Goal: Task Accomplishment & Management: Manage account settings

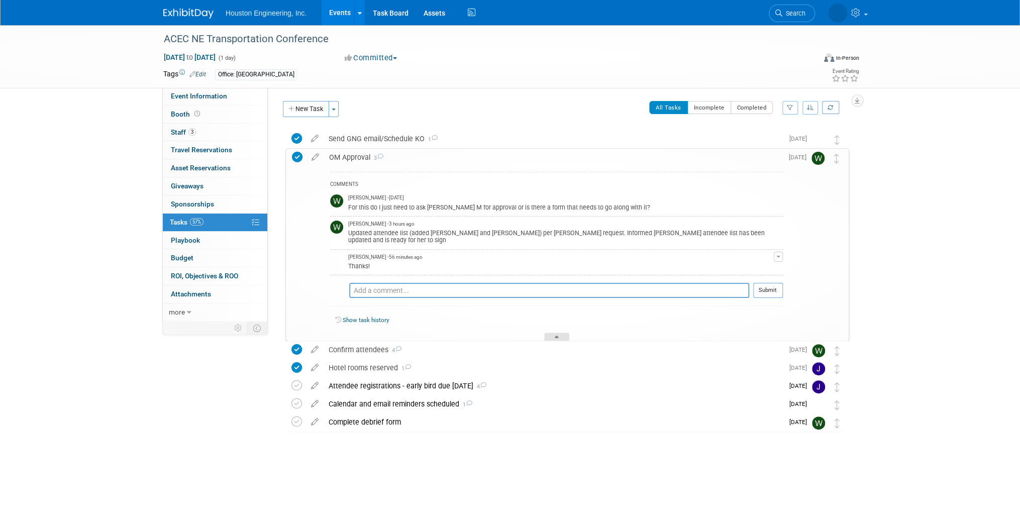
click at [559, 334] on div at bounding box center [556, 337] width 25 height 9
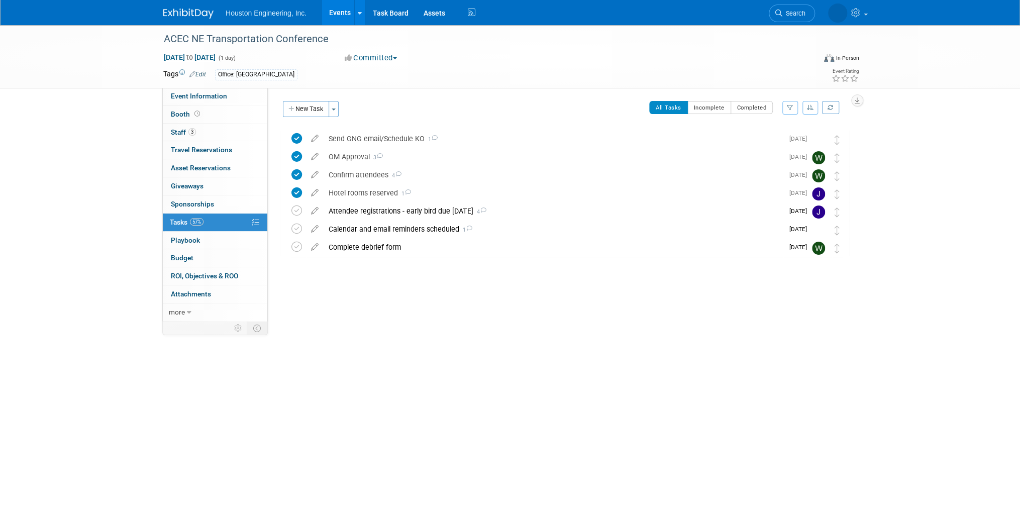
click at [338, 18] on link "Events" at bounding box center [340, 12] width 37 height 25
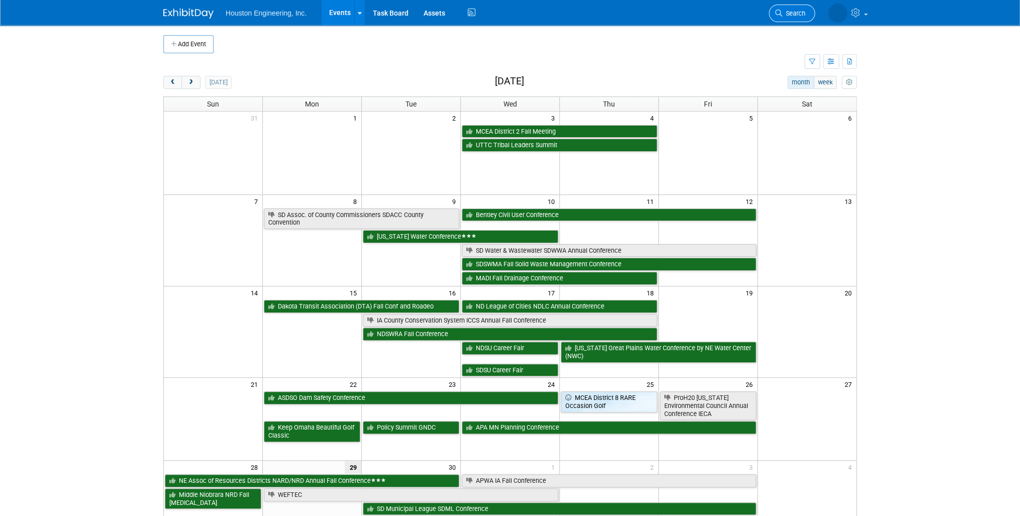
click at [798, 12] on span "Search" at bounding box center [794, 14] width 23 height 8
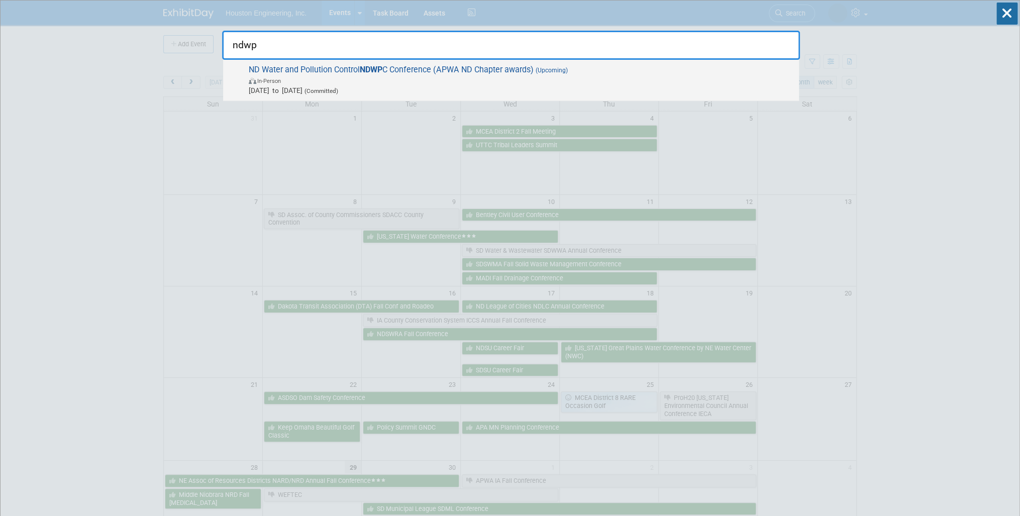
type input "ndwp"
click at [636, 84] on span "In-Person" at bounding box center [521, 80] width 545 height 10
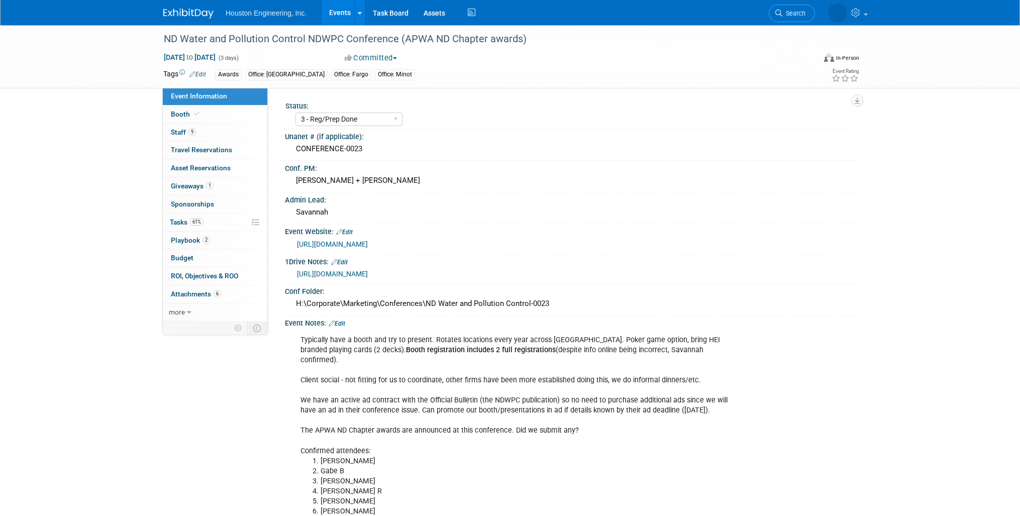
select select "3 - Reg/Prep Done"
select select "Yes"
select select "Mun. Infrastructure"
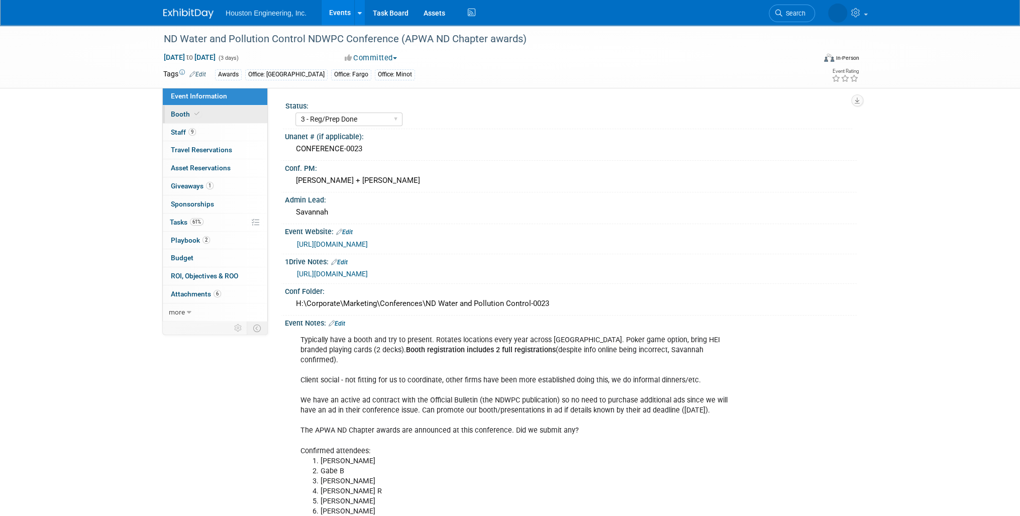
click at [203, 116] on link "Booth" at bounding box center [215, 115] width 105 height 18
select select "Yes"
select select "Fargo"
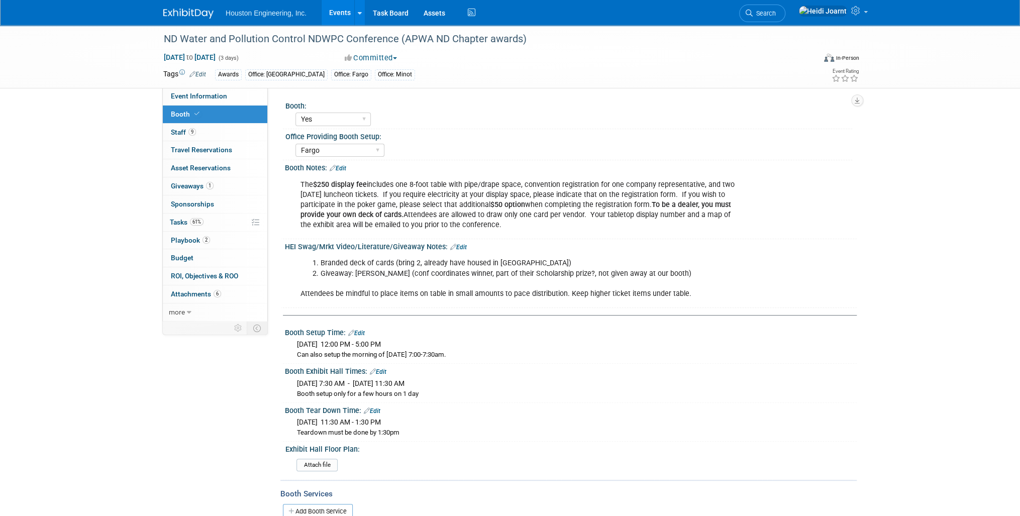
click at [461, 247] on link "Edit" at bounding box center [458, 247] width 17 height 7
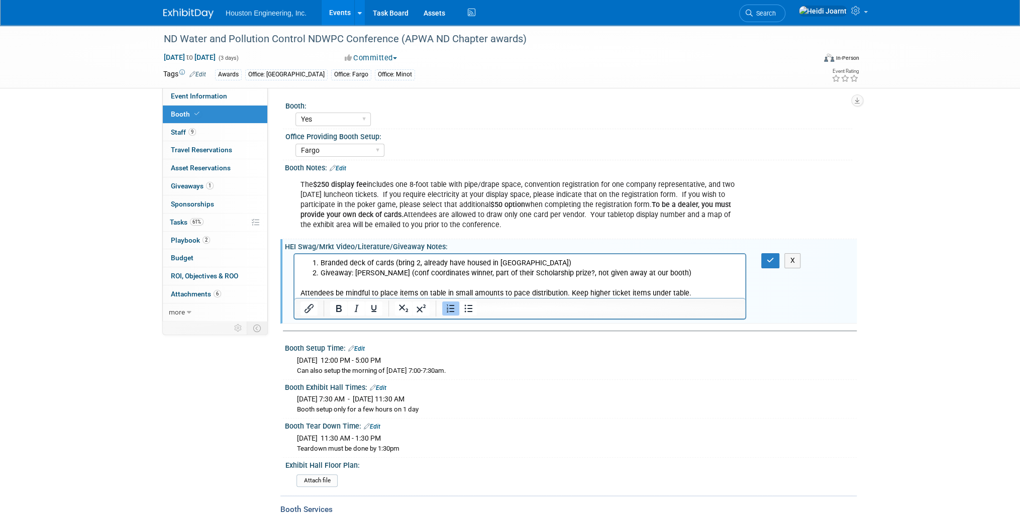
click at [680, 271] on li "Giveaway: Yeti Cooler (conf coordinates winner, part of their Scholarship prize…" at bounding box center [530, 273] width 419 height 10
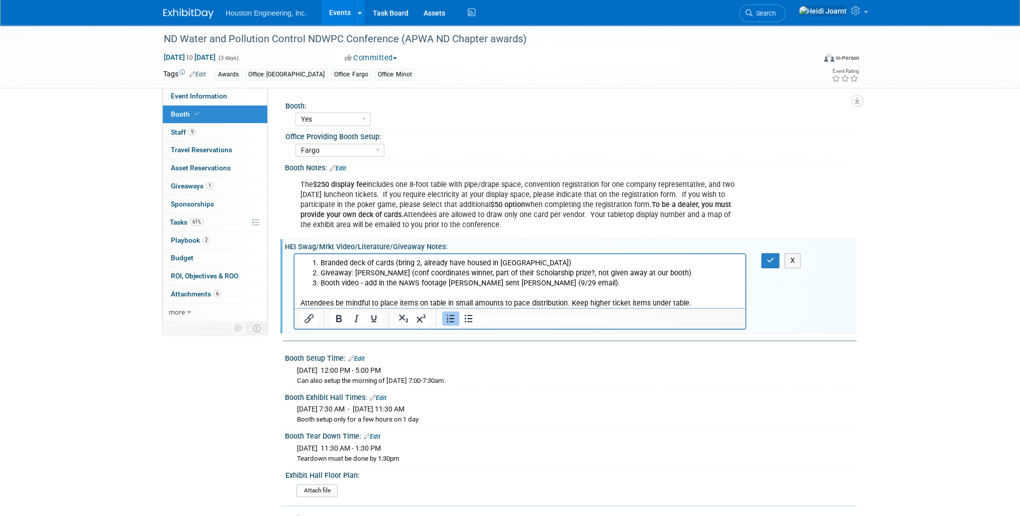
click at [420, 287] on li "Booth video - add in the NAWS footage Ryan sent Heidi (9/29 email)." at bounding box center [530, 283] width 419 height 10
click at [766, 259] on button "button" at bounding box center [770, 260] width 19 height 15
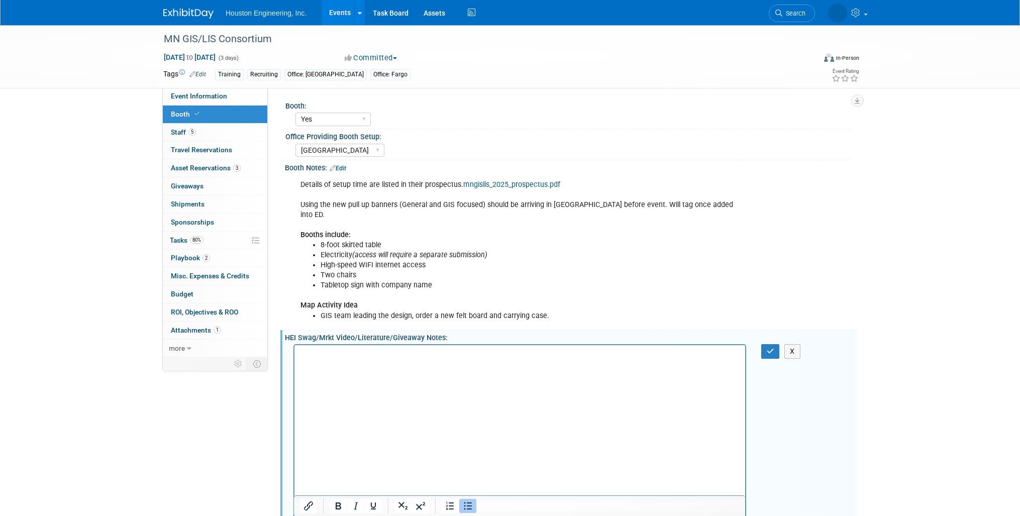
select select "Yes"
select select "[GEOGRAPHIC_DATA]"
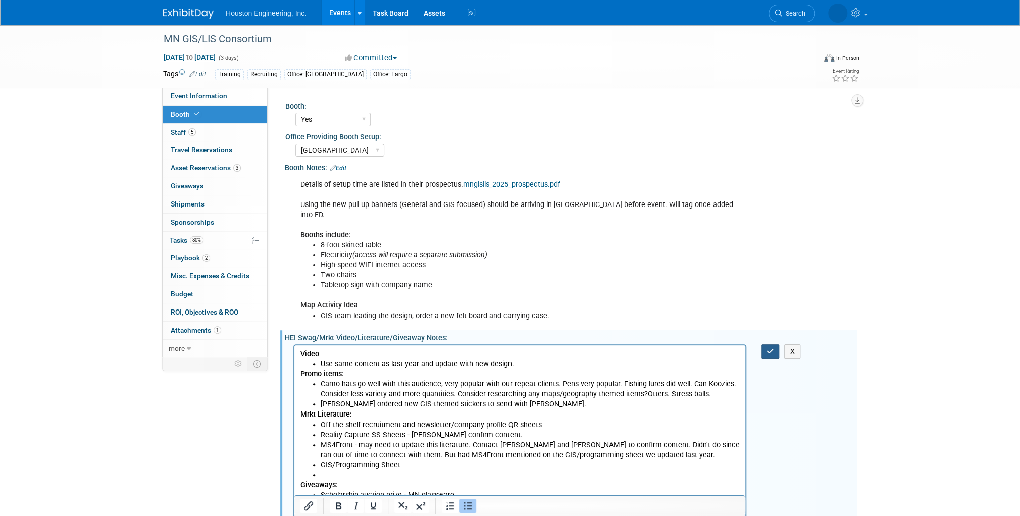
click at [776, 344] on button "button" at bounding box center [770, 351] width 19 height 15
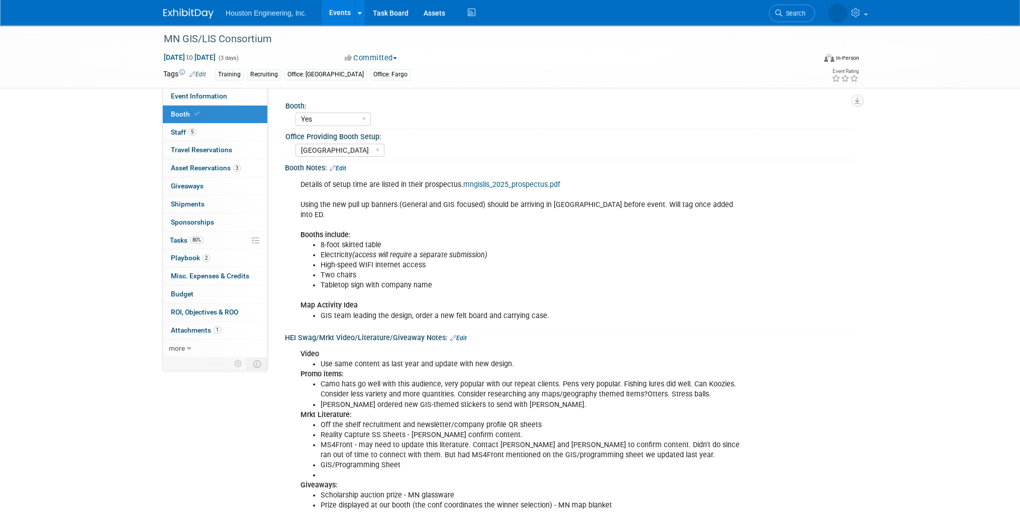
click at [459, 335] on link "Edit" at bounding box center [458, 338] width 17 height 7
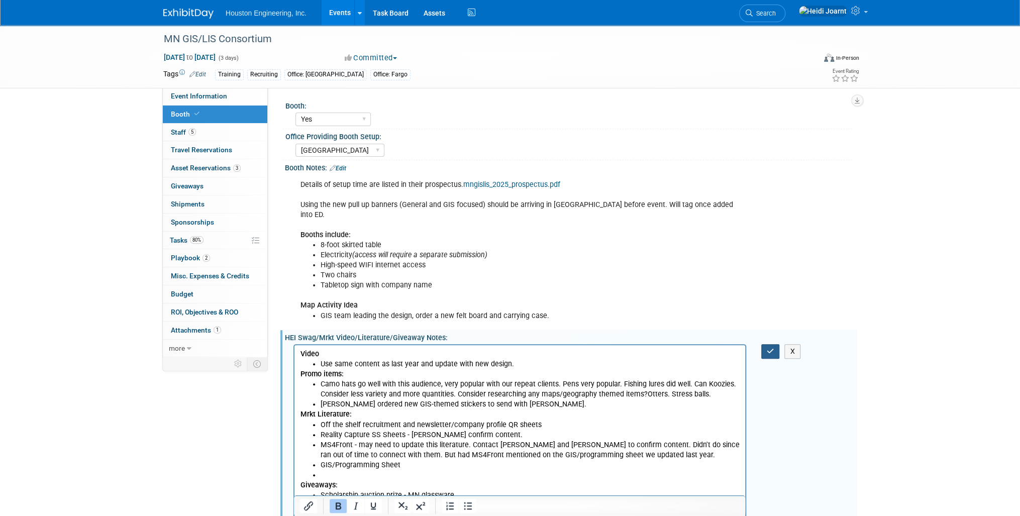
click at [770, 348] on icon "button" at bounding box center [771, 351] width 8 height 7
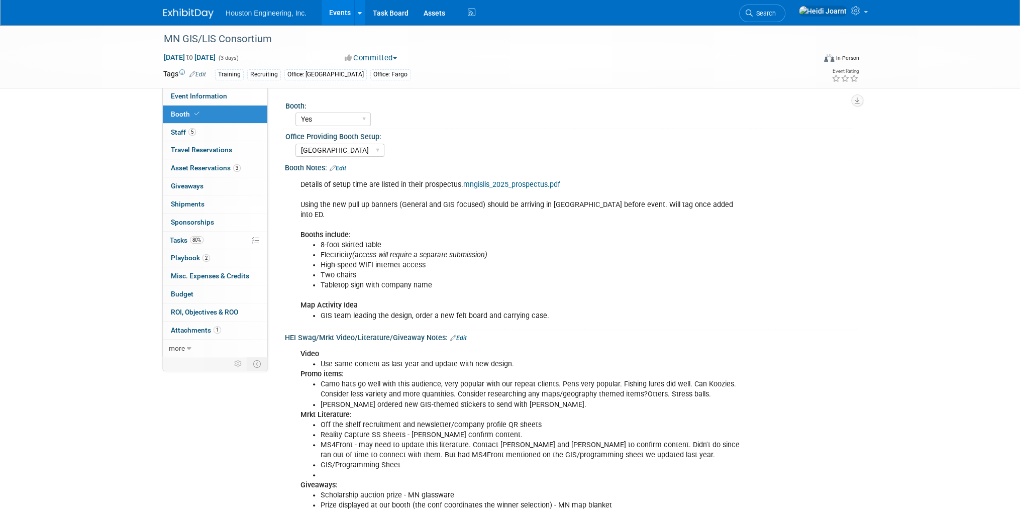
click at [465, 335] on link "Edit" at bounding box center [458, 338] width 17 height 7
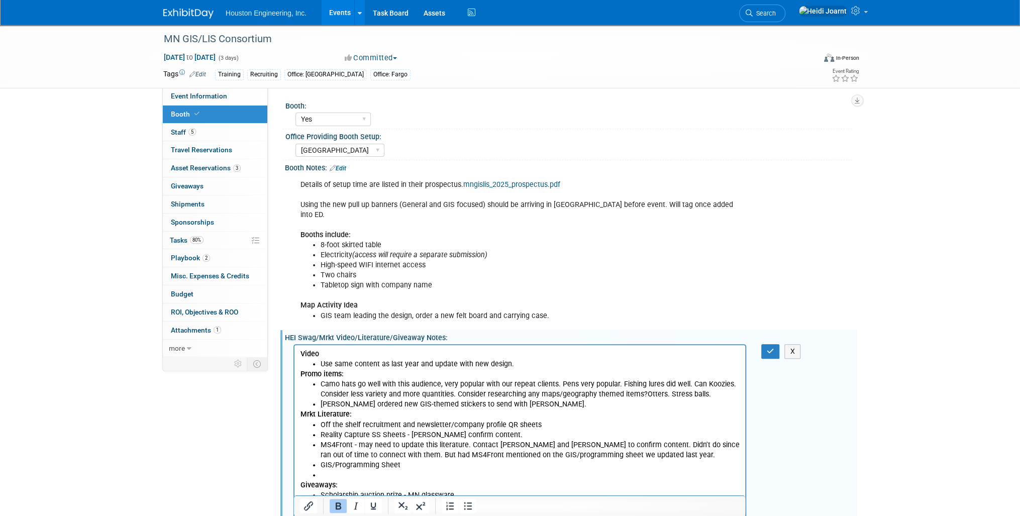
click at [606, 442] on li "MS4Front - may need to update this literature. Contact Brian and Joe to confirm…" at bounding box center [530, 450] width 419 height 20
click at [629, 447] on li "MS4Front - may need to update this literature. Contact Brian and Joe to confirm…" at bounding box center [530, 455] width 419 height 30
click at [768, 348] on icon "button" at bounding box center [771, 351] width 8 height 7
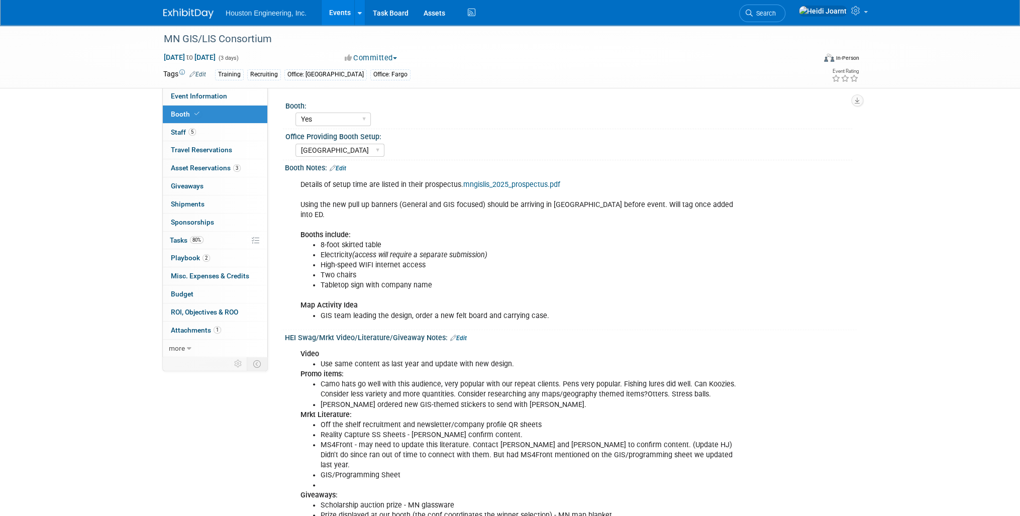
click at [344, 16] on link "Events" at bounding box center [340, 12] width 37 height 25
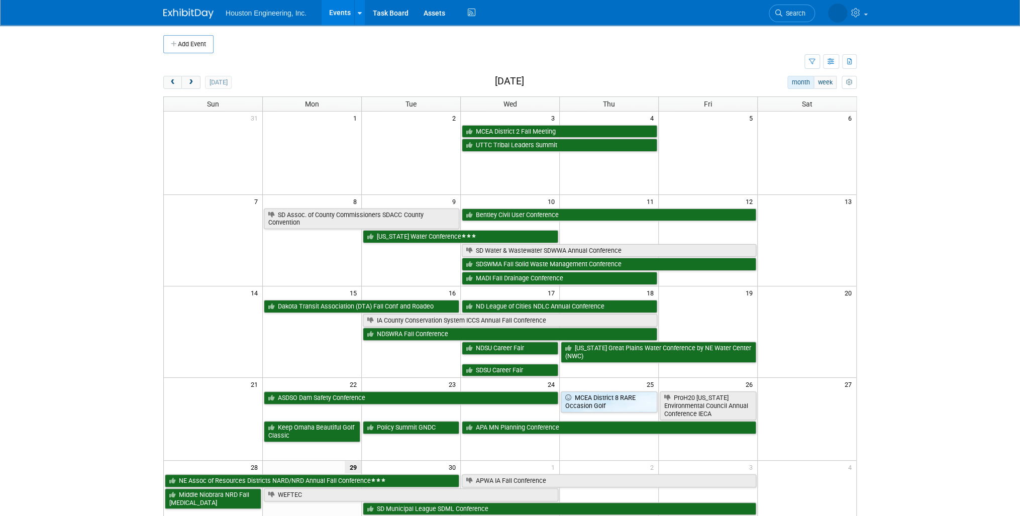
scroll to position [40, 0]
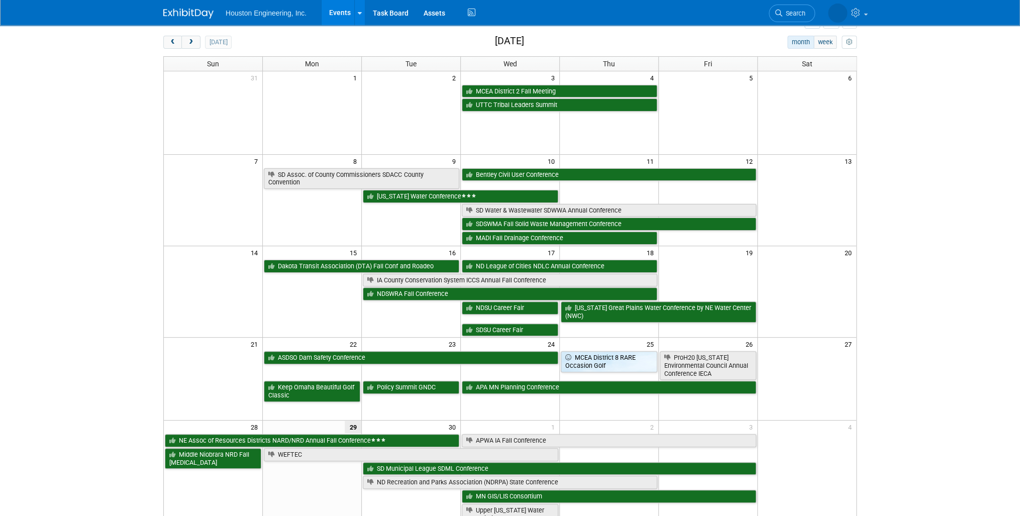
scroll to position [121, 0]
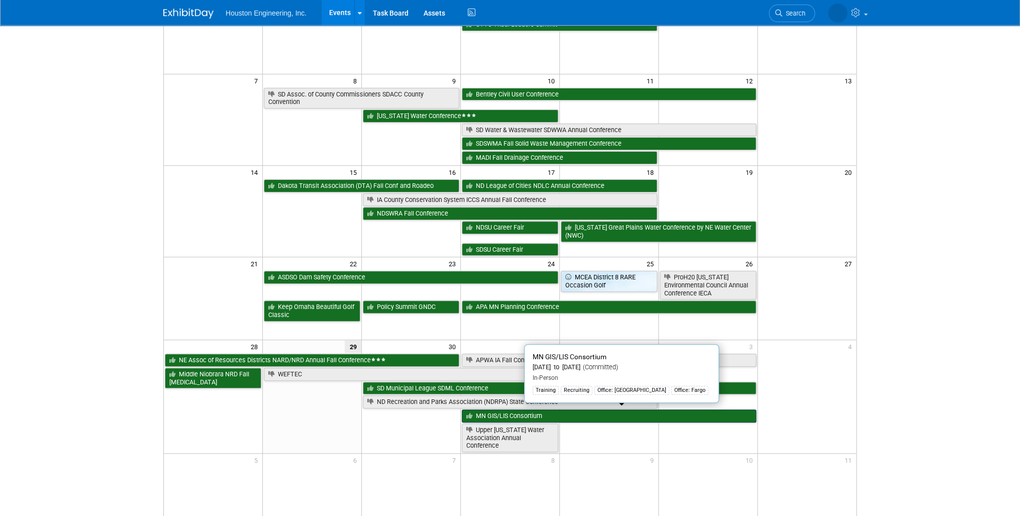
click at [515, 415] on link "MN GIS/LIS Consortium" at bounding box center [609, 416] width 295 height 13
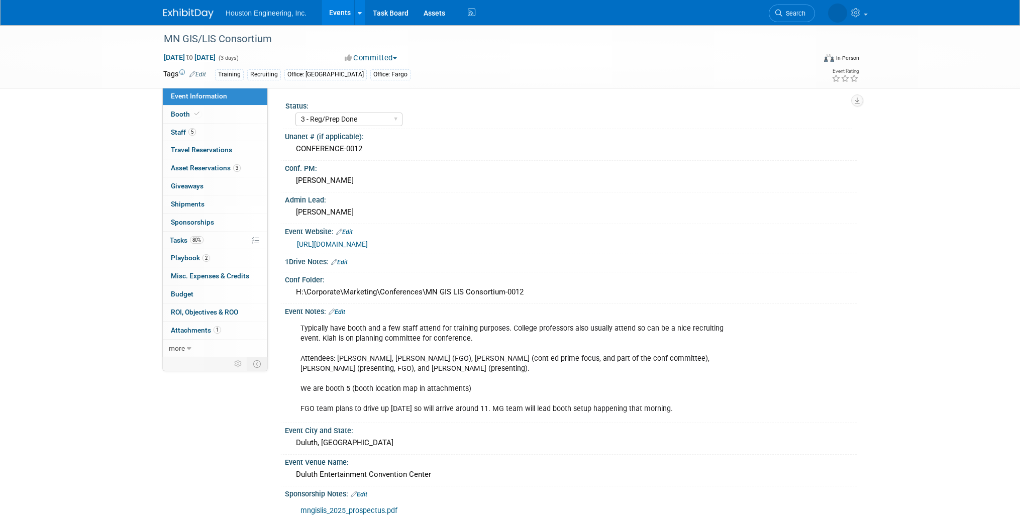
select select "3 - Reg/Prep Done"
select select "Yes"
select select "Geo. Technology"
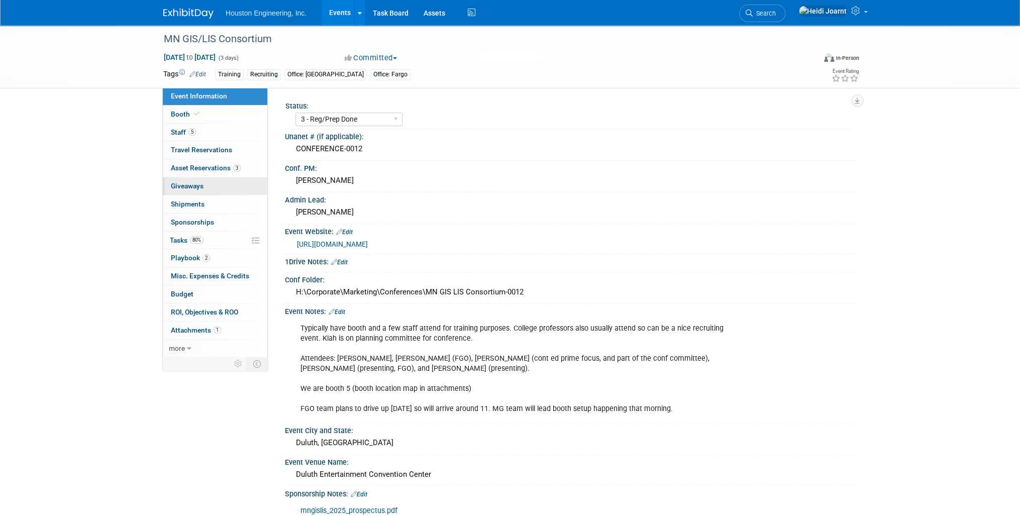
click at [213, 187] on link "0 Giveaways 0" at bounding box center [215, 186] width 105 height 18
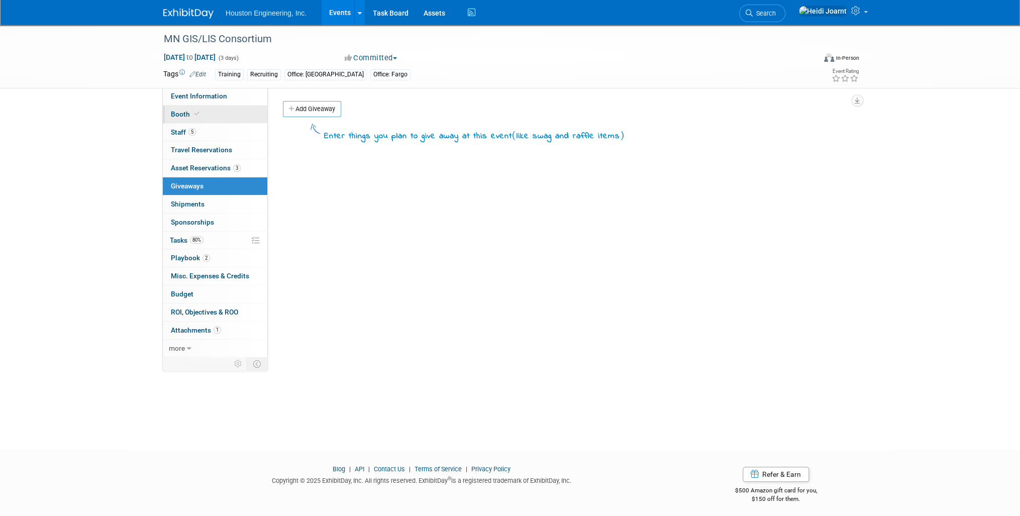
click at [208, 116] on link "Booth" at bounding box center [215, 115] width 105 height 18
select select "Yes"
select select "[GEOGRAPHIC_DATA]"
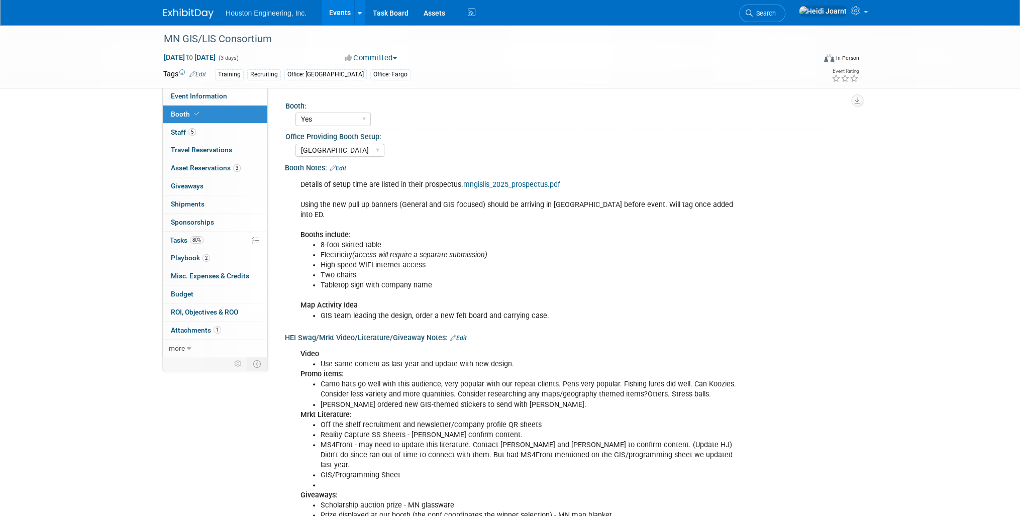
scroll to position [40, 0]
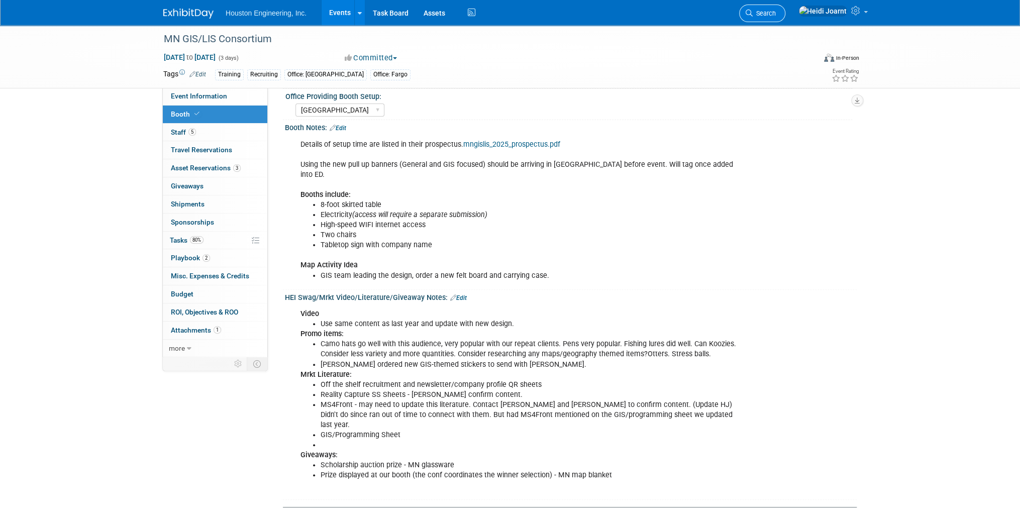
click at [786, 14] on link "Search" at bounding box center [762, 14] width 46 height 18
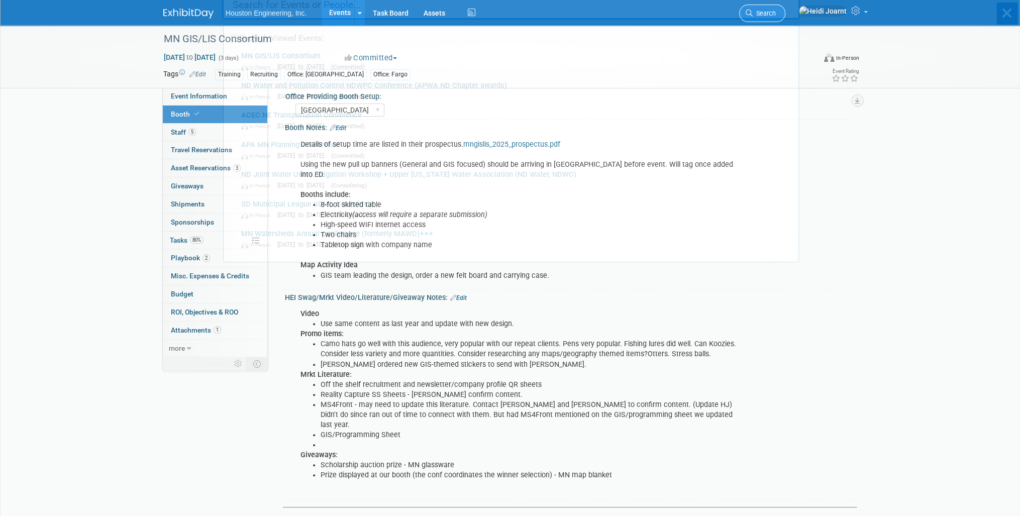
scroll to position [0, 0]
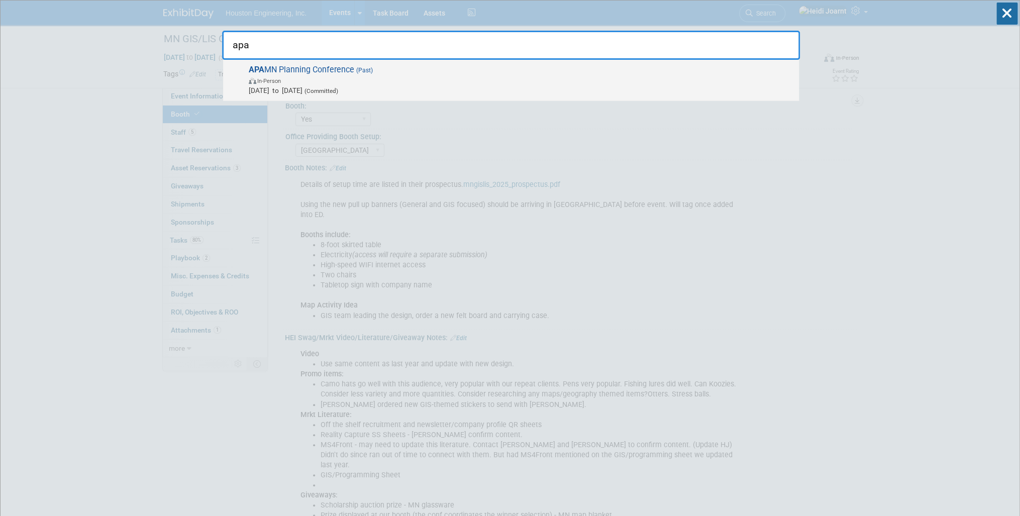
type input "apa"
click at [585, 78] on span "In-Person" at bounding box center [521, 80] width 545 height 10
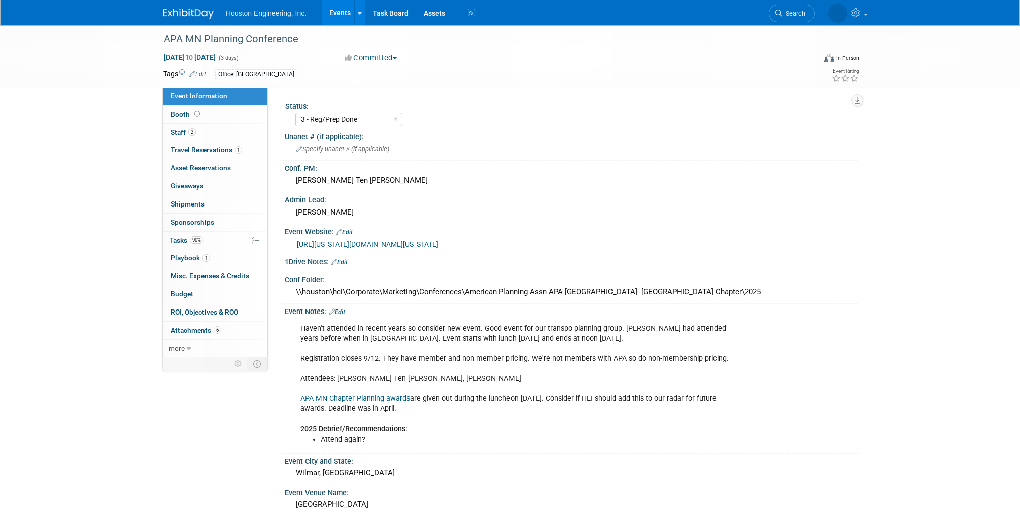
select select "3 - Reg/Prep Done"
select select "No"
select select "Multi-sector/Any/All"
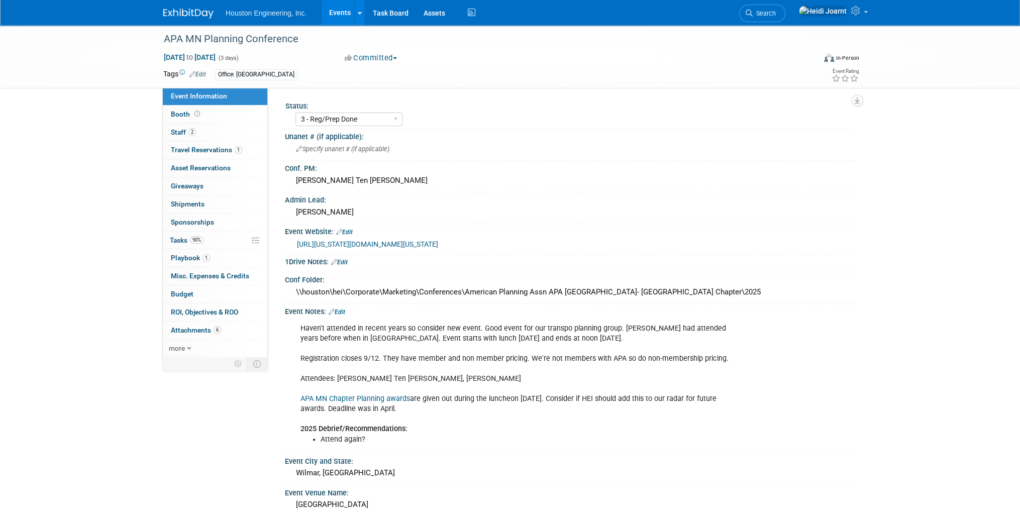
click at [345, 311] on link "Edit" at bounding box center [337, 312] width 17 height 7
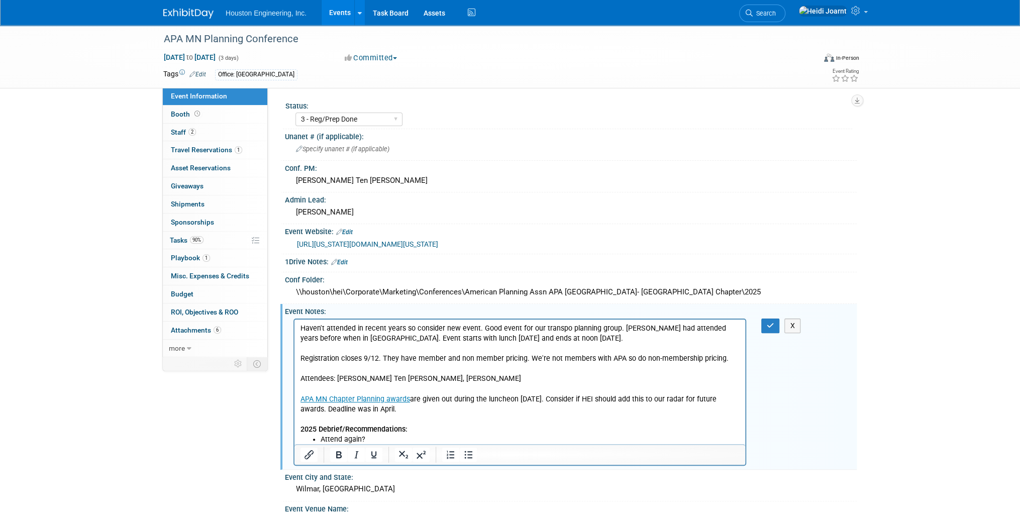
click at [457, 379] on p "Haven't attended in recent years so consider new event. Good event for our tran…" at bounding box center [520, 378] width 439 height 111
click at [426, 410] on p "Haven't attended in recent years so consider new event. Good event for our tran…" at bounding box center [520, 378] width 439 height 111
click at [380, 437] on li "Attend again?" at bounding box center [530, 439] width 419 height 10
drag, startPoint x: 380, startPoint y: 437, endPoint x: 317, endPoint y: 442, distance: 64.0
click at [317, 442] on ul "Attend again?" at bounding box center [520, 439] width 439 height 10
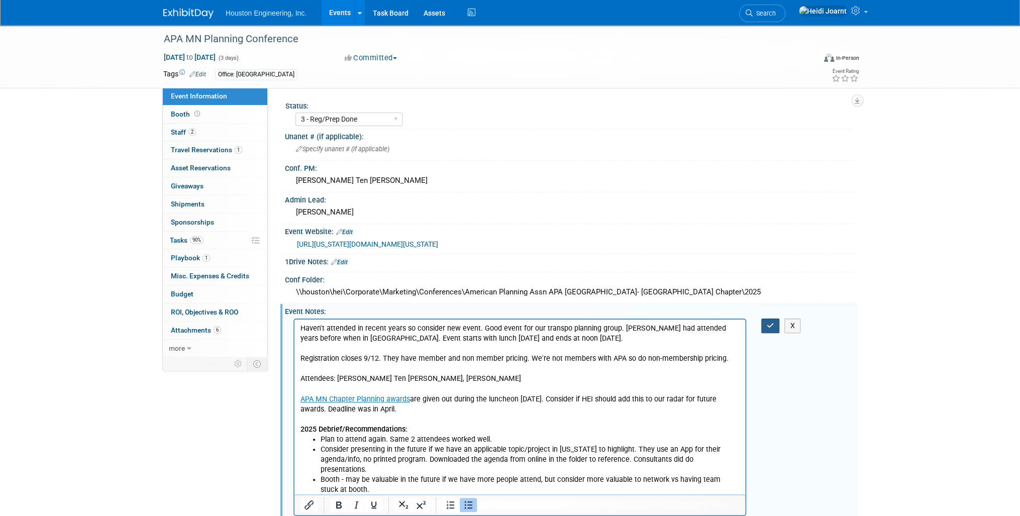
click at [770, 327] on button "button" at bounding box center [770, 326] width 19 height 15
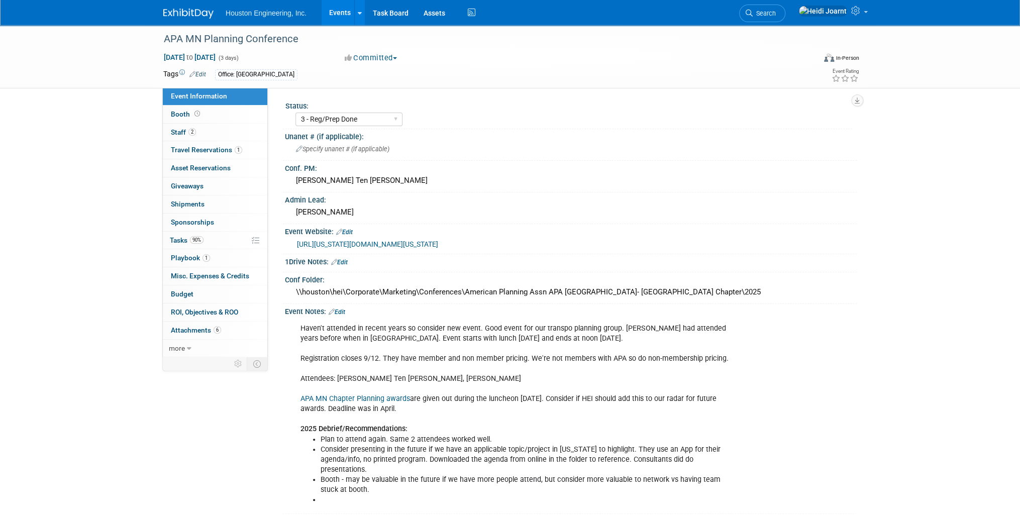
click at [343, 310] on link "Edit" at bounding box center [337, 312] width 17 height 7
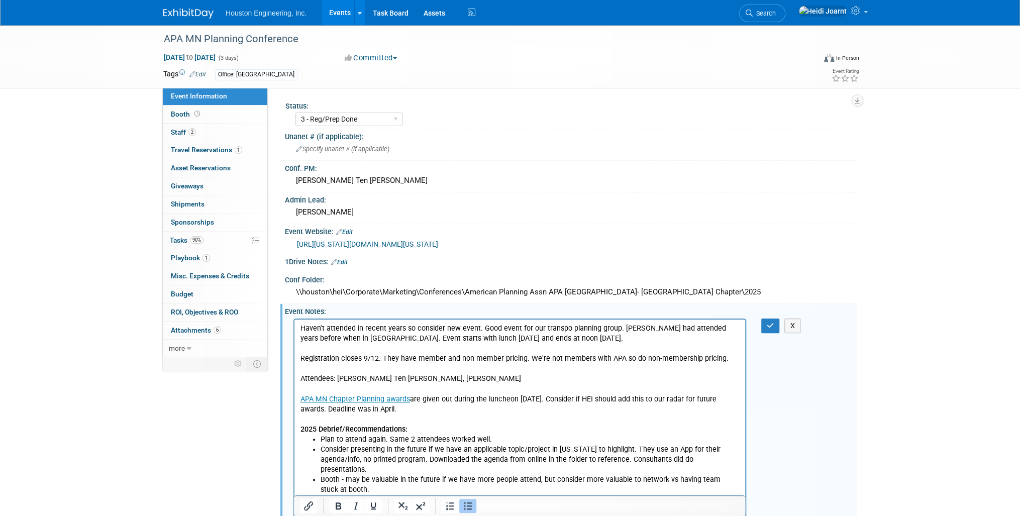
click at [349, 477] on li "Booth - may be valuable in the future if we have more people attend, but consid…" at bounding box center [530, 484] width 419 height 20
click at [341, 495] on html "Haven't attended in recent years so consider new event. Good event for our tran…" at bounding box center [520, 411] width 451 height 185
click at [342, 495] on li "Rich Text Area. Press ALT-0 for help." at bounding box center [530, 500] width 419 height 10
click at [767, 324] on icon "button" at bounding box center [771, 325] width 8 height 7
